Goal: Task Accomplishment & Management: Manage account settings

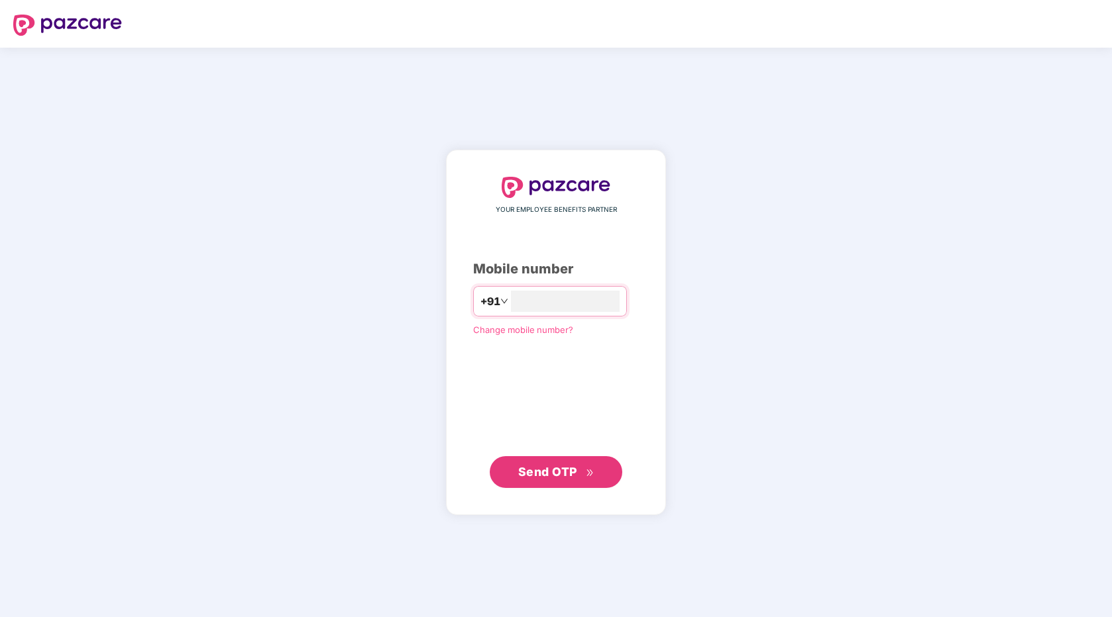
type input "**********"
click at [578, 479] on span "Send OTP" at bounding box center [556, 471] width 76 height 19
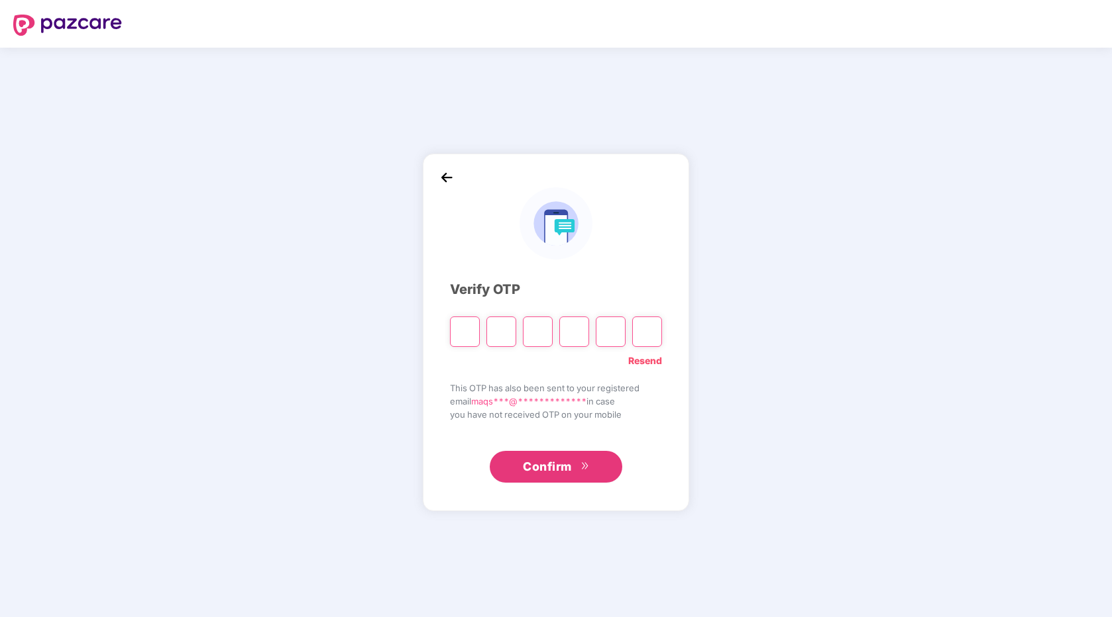
type input "*"
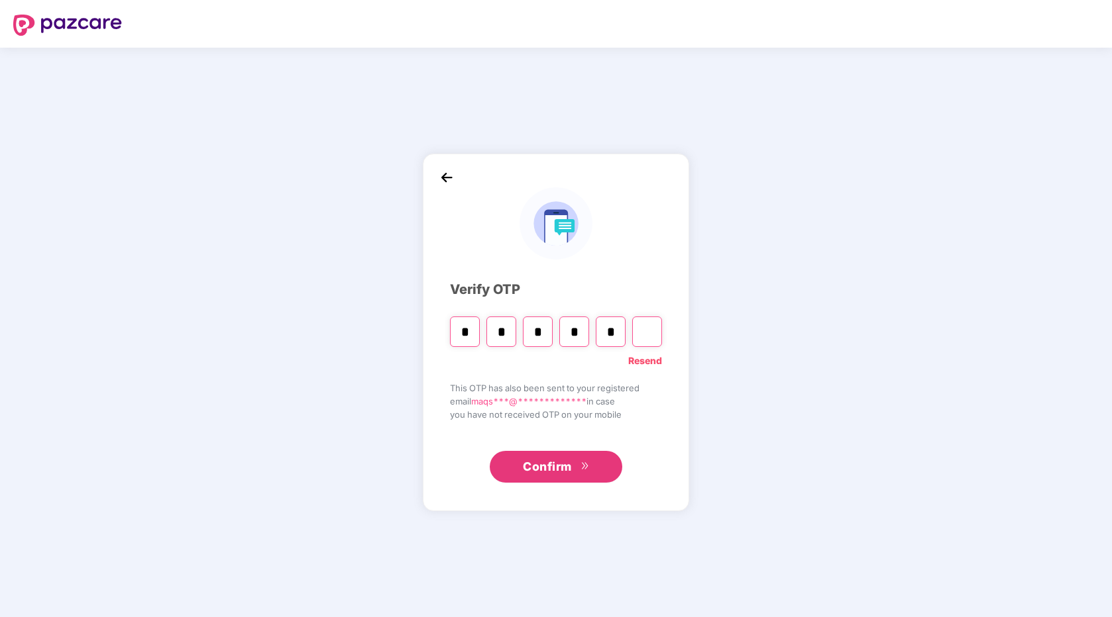
type input "*"
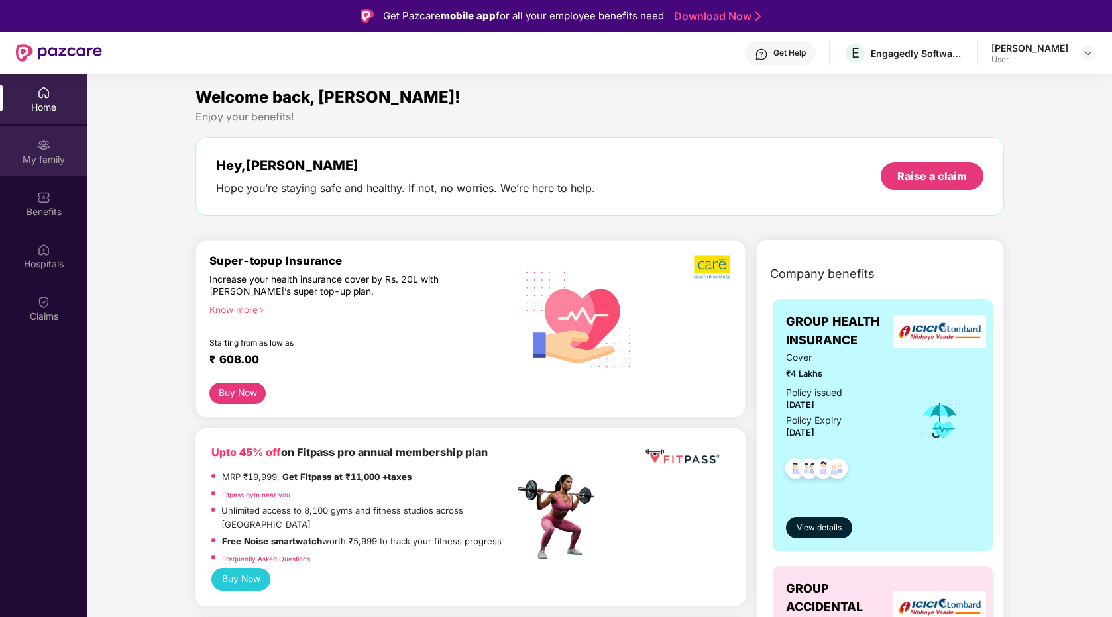
click at [29, 166] on div "My family" at bounding box center [43, 152] width 87 height 50
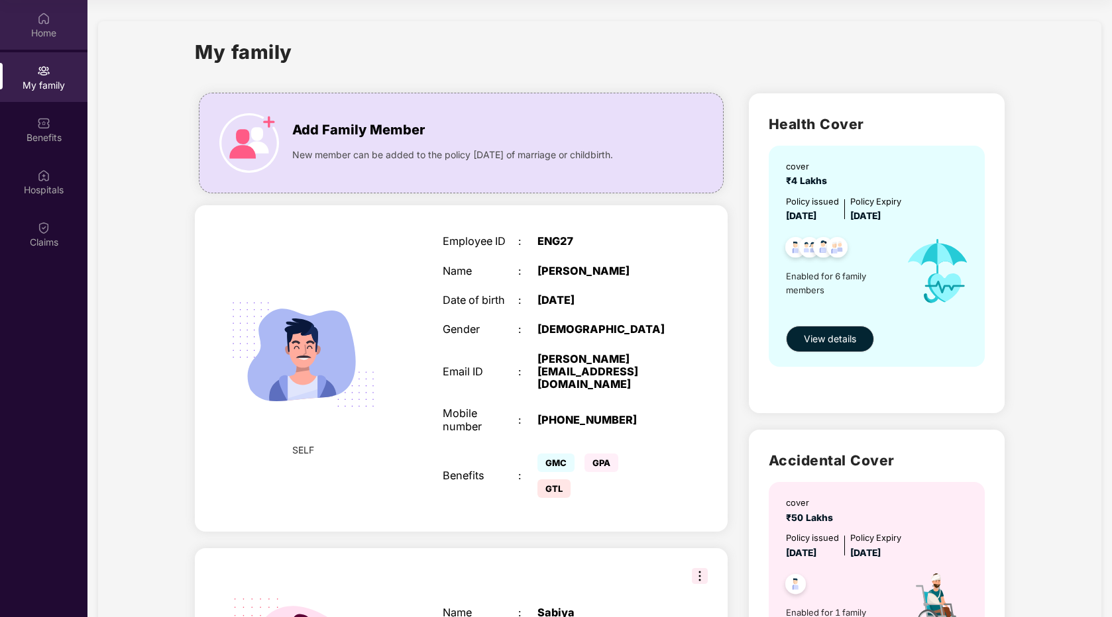
click at [50, 26] on div "Home" at bounding box center [43, 32] width 87 height 13
